Goal: Navigation & Orientation: Go to known website

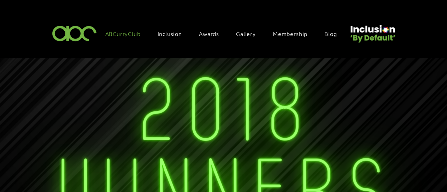
click at [120, 33] on span "ABCurryClub" at bounding box center [122, 34] width 35 height 8
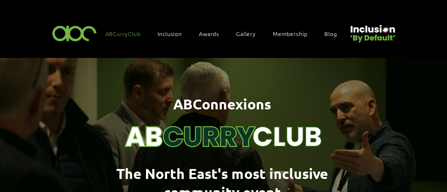
click at [72, 33] on img at bounding box center [74, 33] width 49 height 21
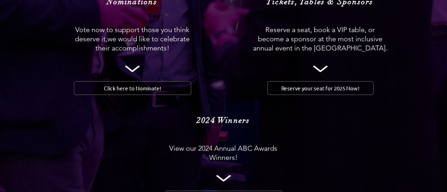
scroll to position [813, 0]
